Goal: Communication & Community: Ask a question

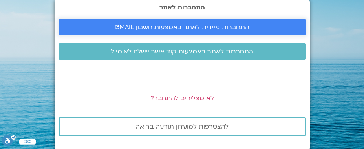
scroll to position [0, 0]
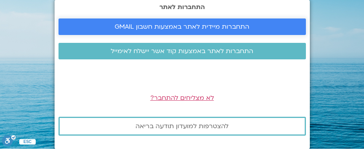
click at [184, 25] on span "התחברות מיידית לאתר באמצעות חשבון GMAIL" at bounding box center [182, 26] width 135 height 7
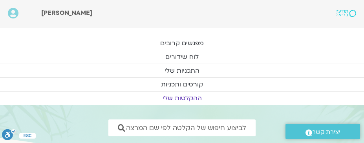
click at [195, 98] on link "ההקלטות שלי" at bounding box center [182, 97] width 364 height 13
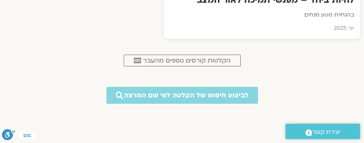
scroll to position [510, 0]
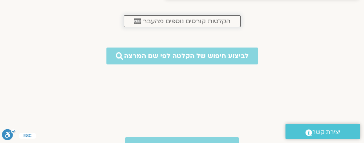
click at [180, 20] on span "הקלטות קורסים נוספים מהעבר" at bounding box center [186, 21] width 87 height 7
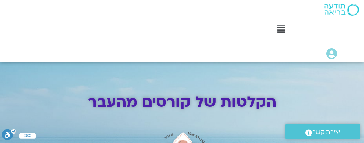
click at [320, 131] on span "יצירת קשר" at bounding box center [326, 132] width 28 height 11
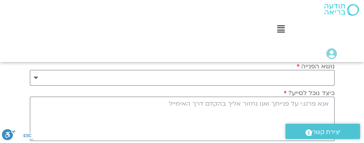
scroll to position [157, 0]
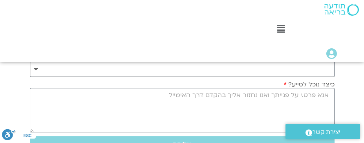
click at [322, 68] on select "**********" at bounding box center [182, 69] width 304 height 16
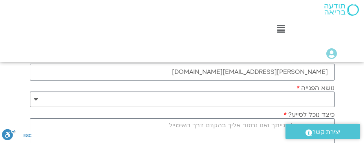
scroll to position [118, 0]
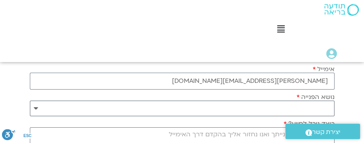
click at [323, 103] on select "**********" at bounding box center [182, 108] width 304 height 16
click at [323, 106] on select "**********" at bounding box center [182, 108] width 304 height 16
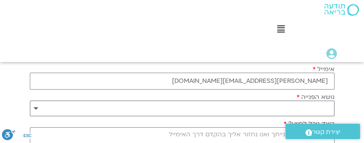
select select "**********"
click at [30, 100] on select "**********" at bounding box center [182, 108] width 304 height 16
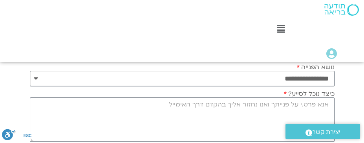
scroll to position [157, 0]
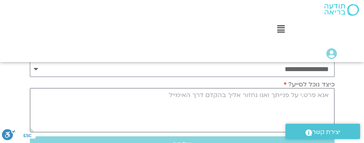
click at [306, 95] on textarea "כיצד נוכל לסייע?" at bounding box center [182, 110] width 304 height 44
click at [330, 95] on textarea "קורס חמלה עצמית" at bounding box center [182, 110] width 304 height 44
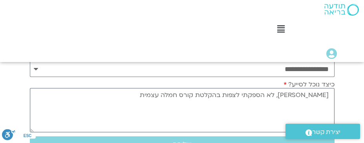
click at [164, 93] on textarea "שלום רב, לא הספקתי לצפות בהקלטת קורס חמלה עצמית" at bounding box center [182, 110] width 304 height 44
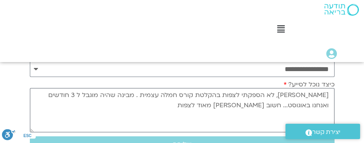
click at [299, 104] on textarea "שלום רב, לא הספקתי לצפות בהקלטת קורס חמלה עצמית . מבינה שהיה מוגבל ל 3 חודשים ו…" at bounding box center [182, 110] width 304 height 44
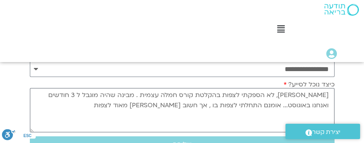
click at [151, 102] on textarea "שלום רב, לא הספקתי לצפות בהקלטת קורס חמלה עצמית . מבינה שהיה מוגבל ל 3 חודשים ו…" at bounding box center [182, 110] width 304 height 44
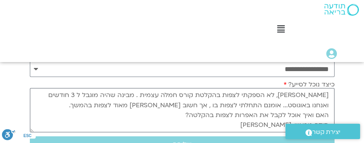
click at [246, 115] on textarea "שלום רב, לא הספקתי לצפות בהקלטת קורס חמלה עצמית . מבינה שהיה מוגבל ל 3 חודשים ו…" at bounding box center [182, 110] width 304 height 44
click at [167, 96] on textarea "שלום רב, לא הספקתי לצפות בהקלטת קורס חמלה עצמית . מבינה שהיה מוגבל ל 3 חודשים ו…" at bounding box center [182, 110] width 304 height 44
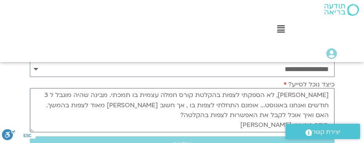
scroll to position [196, 0]
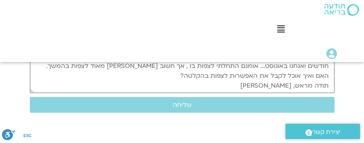
click at [261, 86] on textarea "שלום רב, לא הספקתי לצפות בהקלטת קורס חמלה עצמית בו תמכתי. מבינה שהיה מוגבל ל 3 …" at bounding box center [182, 71] width 304 height 44
type textarea "שלום רב, לא הספקתי לצפות בהקלטת קורס חמלה עצמית בו תמכתי. מבינה שהיה מוגבל ל 3 …"
click at [178, 101] on span "שליחה" at bounding box center [182, 104] width 19 height 7
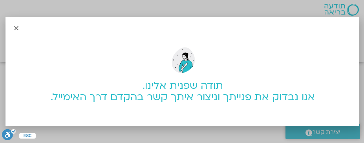
click at [16, 29] on icon "Close" at bounding box center [16, 28] width 6 height 6
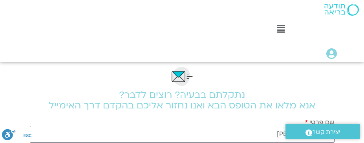
scroll to position [0, 0]
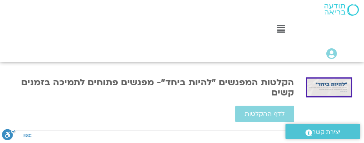
scroll to position [235, 0]
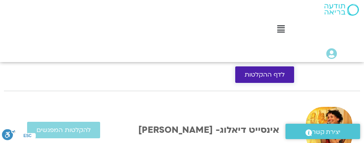
click at [267, 72] on span "לדף ההקלטות" at bounding box center [264, 74] width 40 height 7
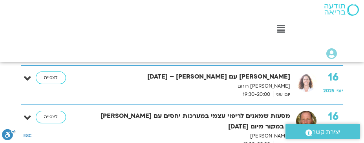
scroll to position [902, 0]
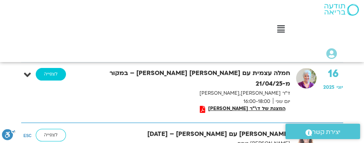
click at [45, 72] on link "לצפייה" at bounding box center [51, 74] width 30 height 13
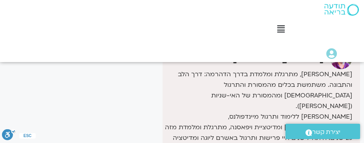
scroll to position [196, 0]
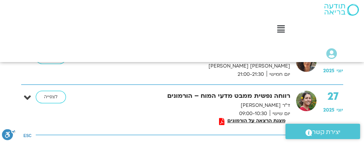
scroll to position [3658, 0]
